Goal: Task Accomplishment & Management: Manage account settings

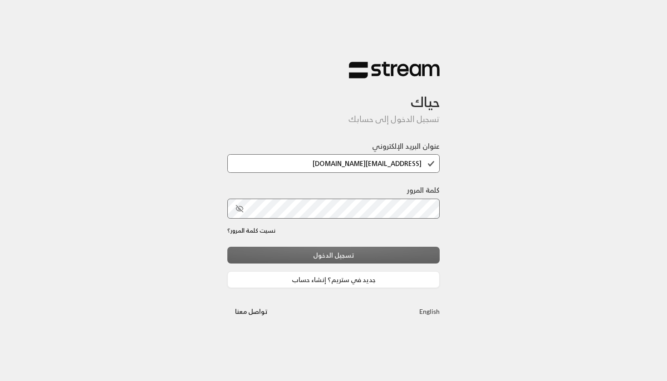
click at [295, 263] on div "تسجيل الدخول جديد في ستريم؟ إنشاء حساب" at bounding box center [333, 267] width 212 height 41
click at [295, 254] on div "تسجيل الدخول جديد في ستريم؟ إنشاء حساب" at bounding box center [333, 267] width 212 height 41
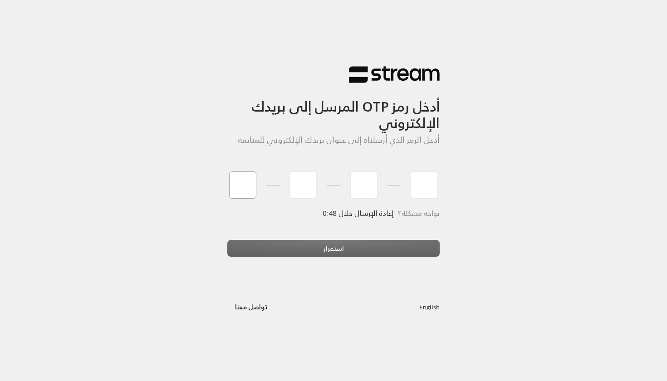
type input "9"
type input "8"
type input "4"
type input "5"
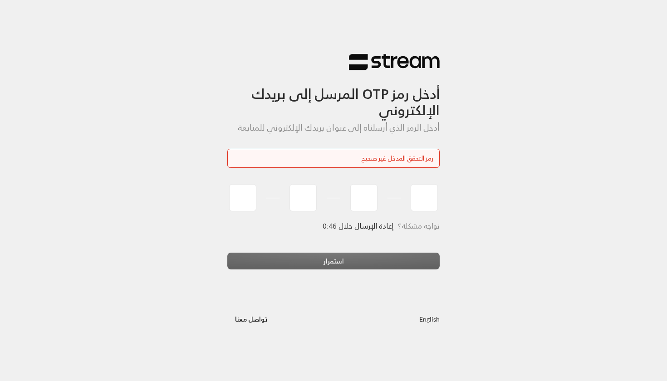
click at [357, 257] on div "استمرار" at bounding box center [333, 265] width 212 height 24
click at [245, 194] on input "tel" at bounding box center [242, 197] width 27 height 27
type input "0"
type input "7"
type input "8"
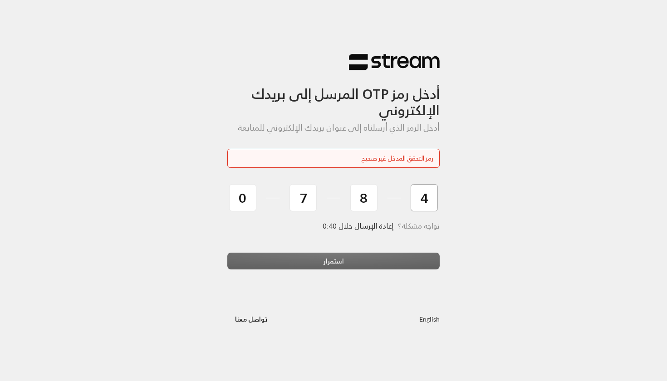
type input "4"
click at [333, 260] on button "استمرار" at bounding box center [333, 261] width 212 height 17
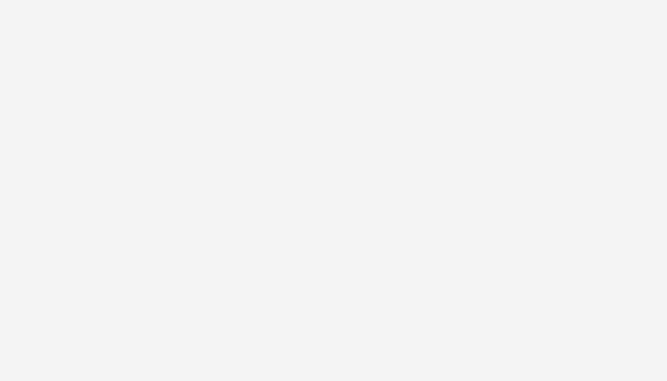
click at [258, 254] on div "أدخل رمز OTP المرسل إلى بريدك الإلكتروني أدخل الرمز الذي أرسلناه إلى عنوان بريد…" at bounding box center [333, 190] width 667 height 381
